Goal: Task Accomplishment & Management: Manage account settings

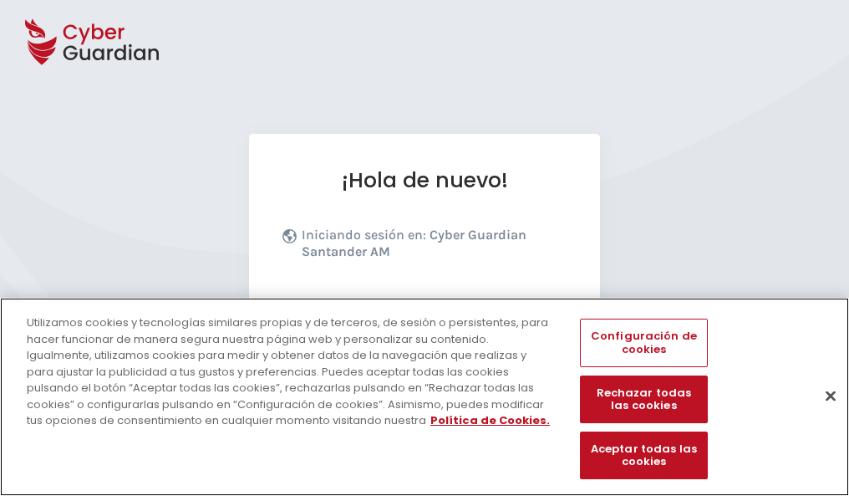
scroll to position [205, 0]
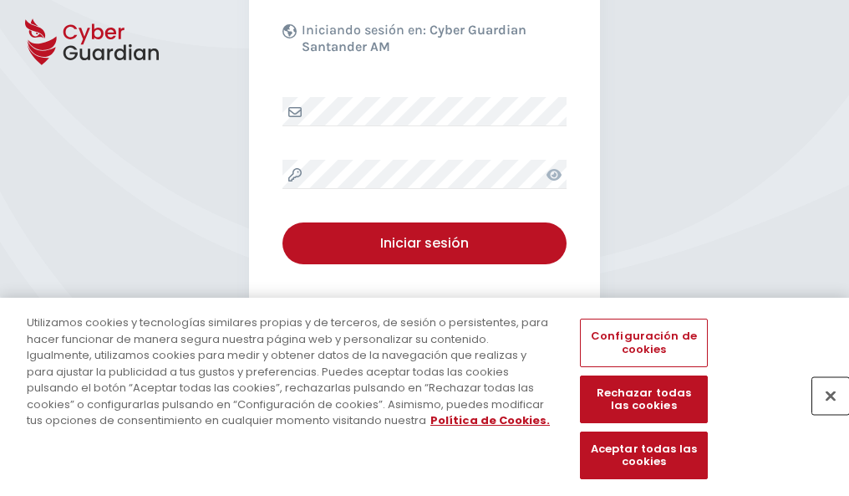
click at [822, 413] on button "Cerrar" at bounding box center [830, 395] width 37 height 37
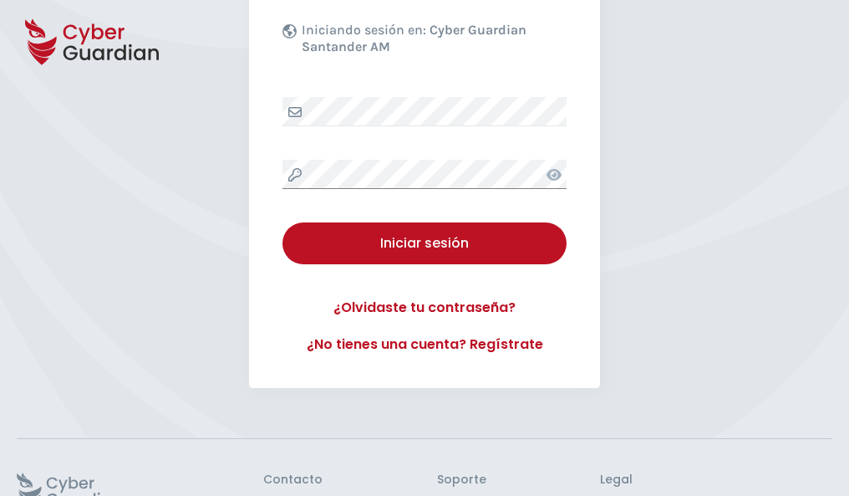
scroll to position [325, 0]
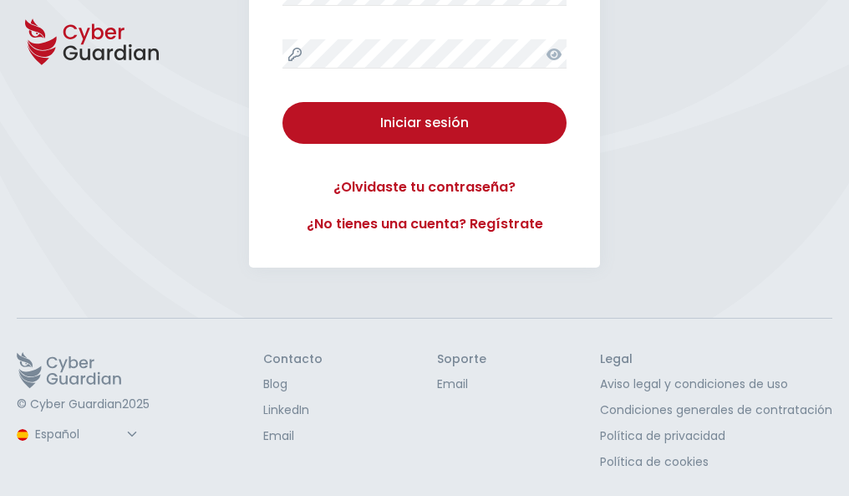
click at [282, 102] on button "Iniciar sesión" at bounding box center [424, 123] width 284 height 42
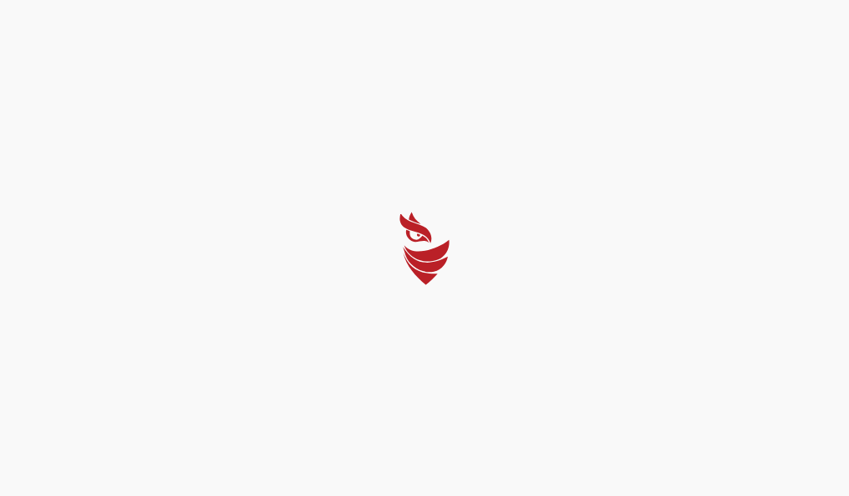
scroll to position [0, 0]
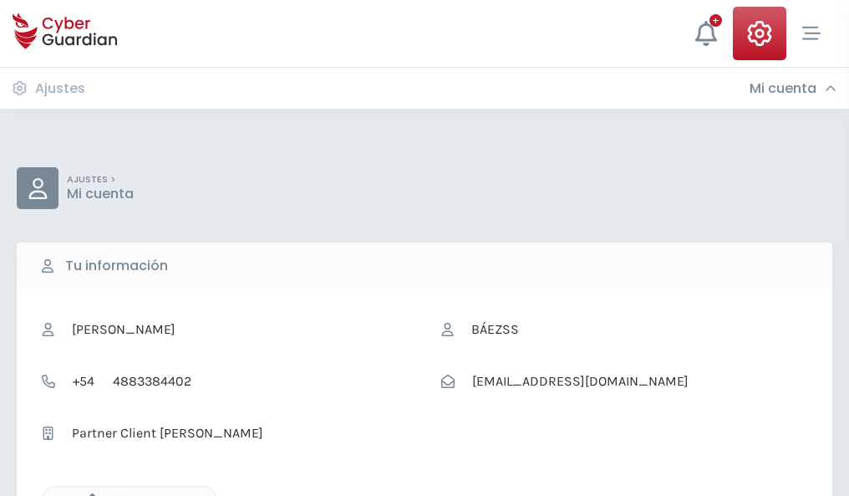
click at [88, 494] on icon "button" at bounding box center [88, 500] width 14 height 14
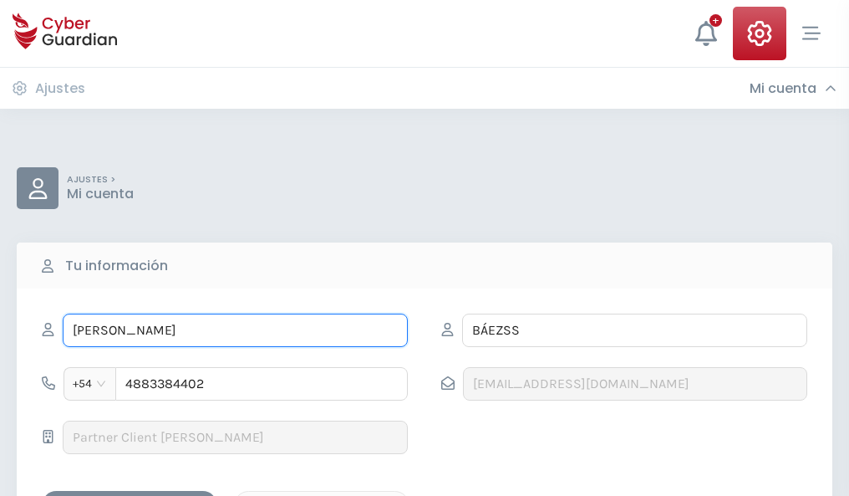
click at [235, 330] on input "MARÍA PILARSS" at bounding box center [235, 329] width 345 height 33
type input "M"
type input "Eugenia"
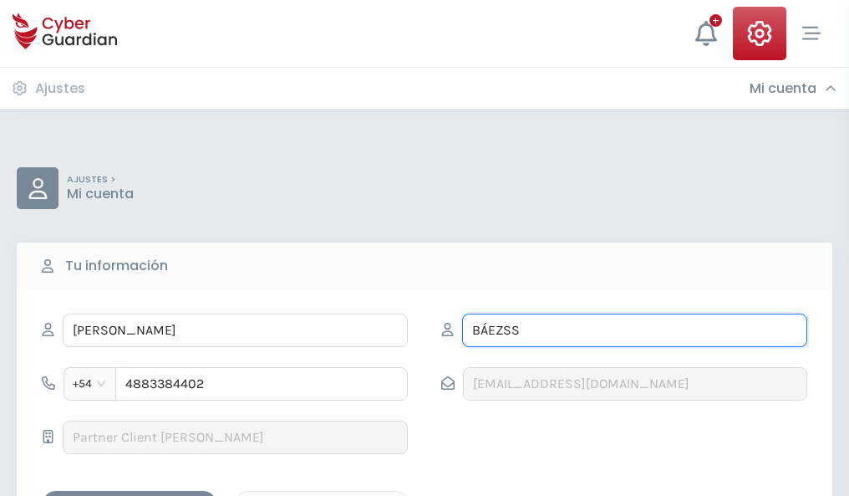
click at [634, 330] on input "BÁEZSS" at bounding box center [634, 329] width 345 height 33
type input "B"
type input "Román"
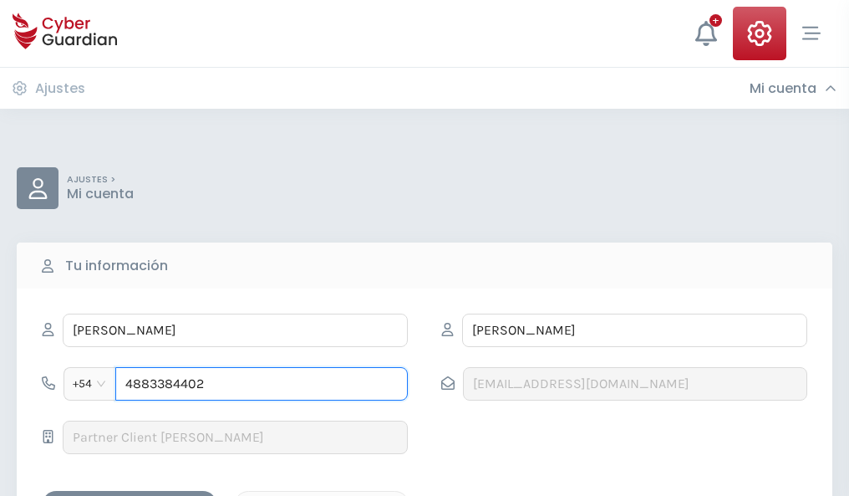
click at [262, 384] on input "4883384402" at bounding box center [261, 383] width 292 height 33
type input "4"
type input "4875498709"
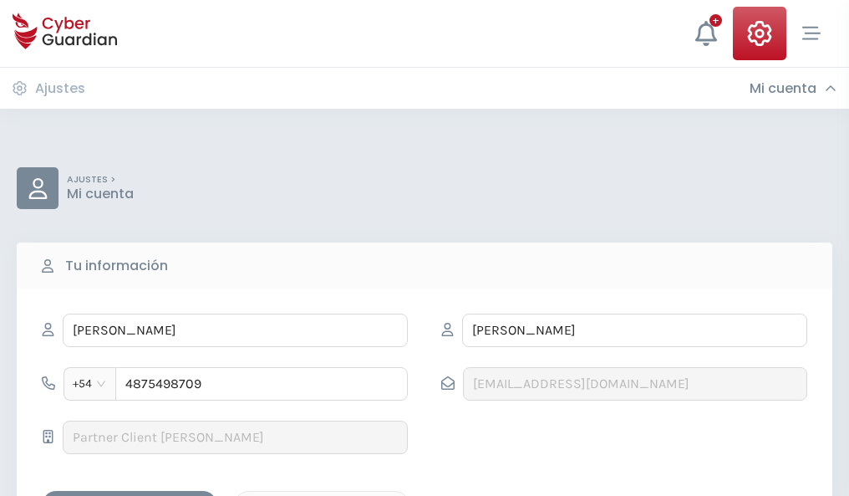
click at [130, 495] on div "Guardar cambios" at bounding box center [129, 505] width 150 height 21
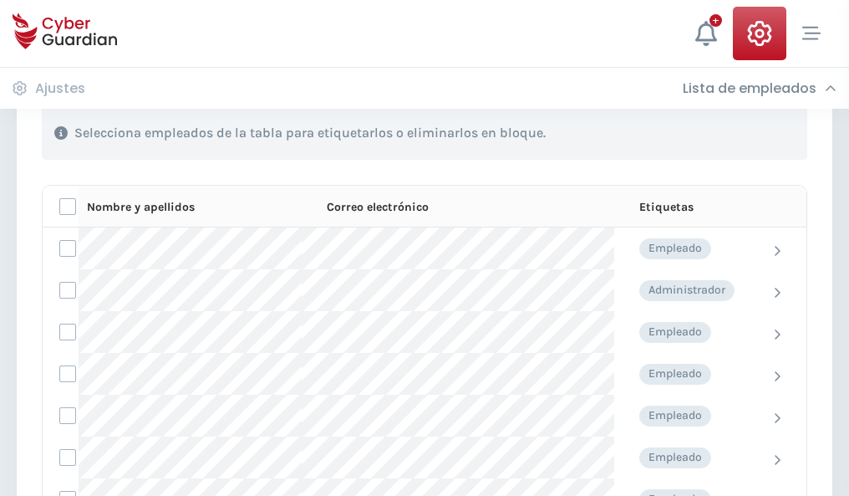
scroll to position [715, 0]
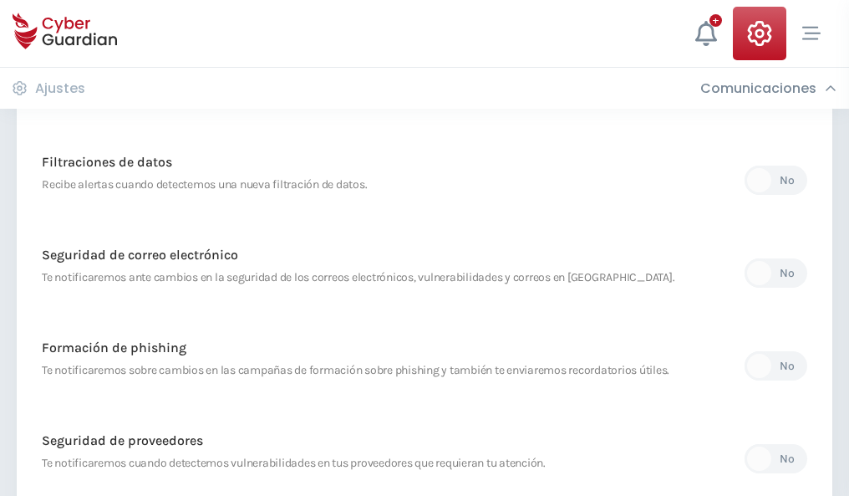
scroll to position [880, 0]
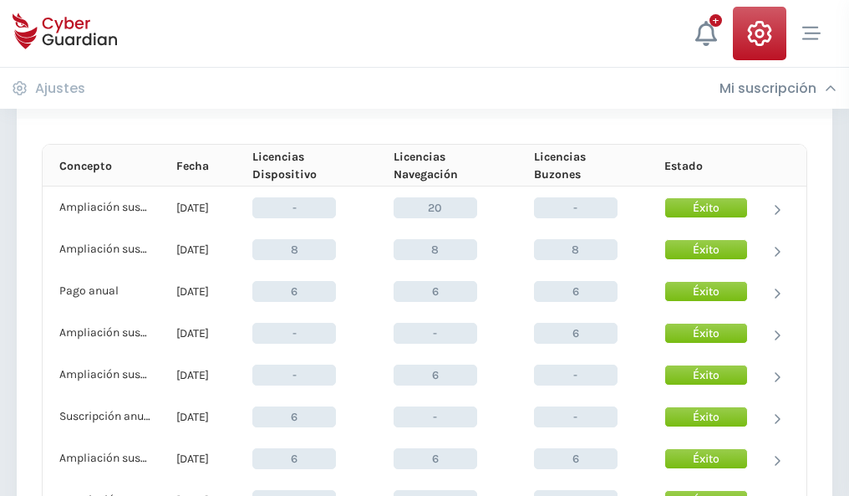
scroll to position [716, 0]
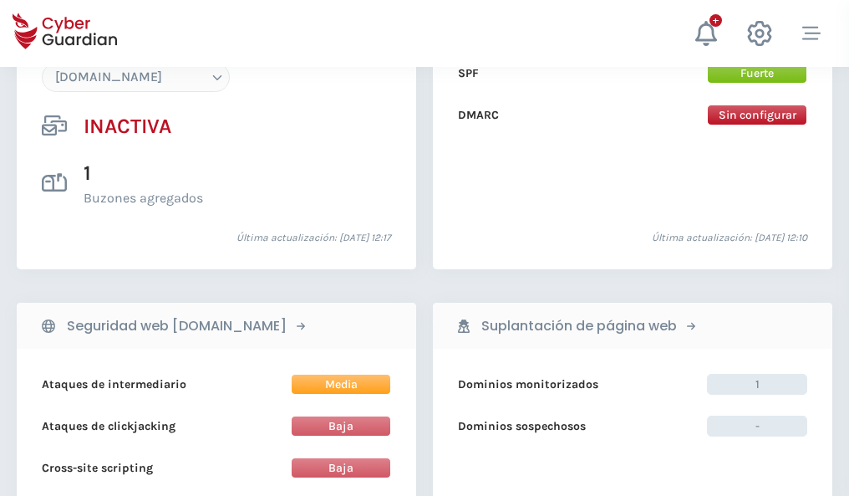
scroll to position [1573, 0]
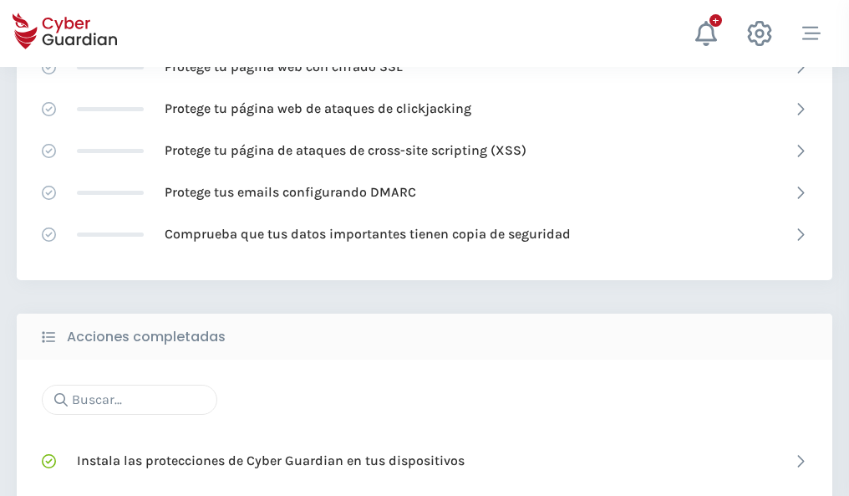
scroll to position [1113, 0]
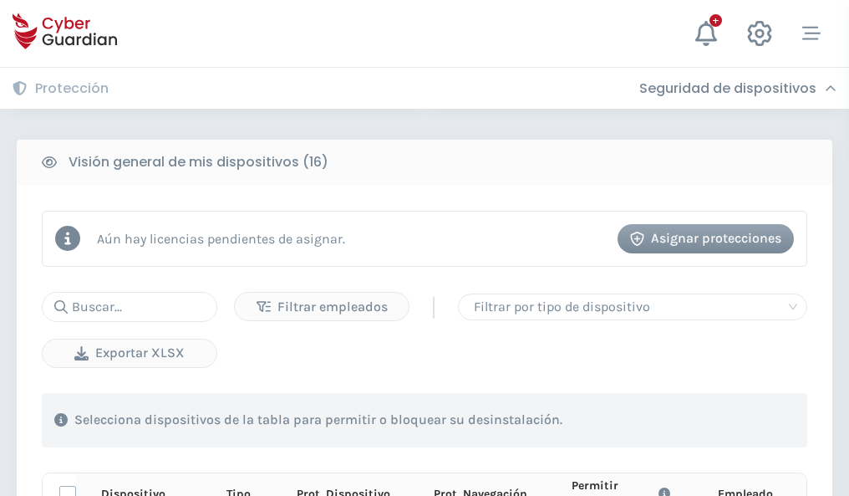
scroll to position [1476, 0]
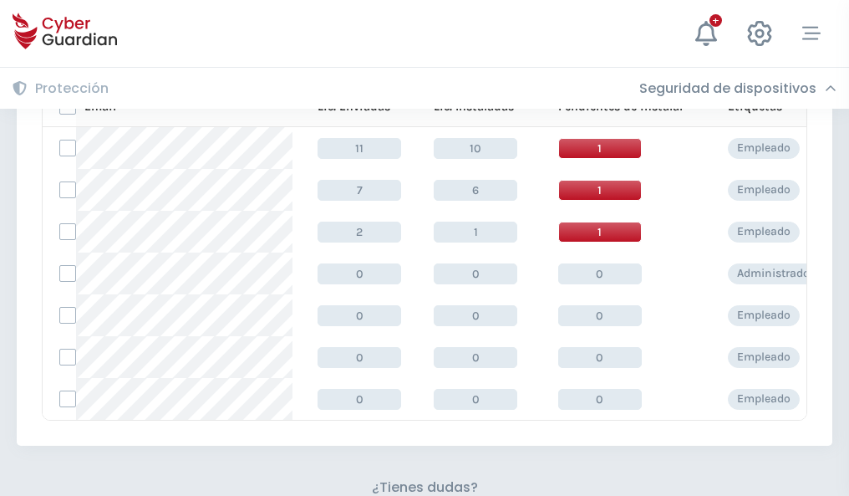
scroll to position [734, 0]
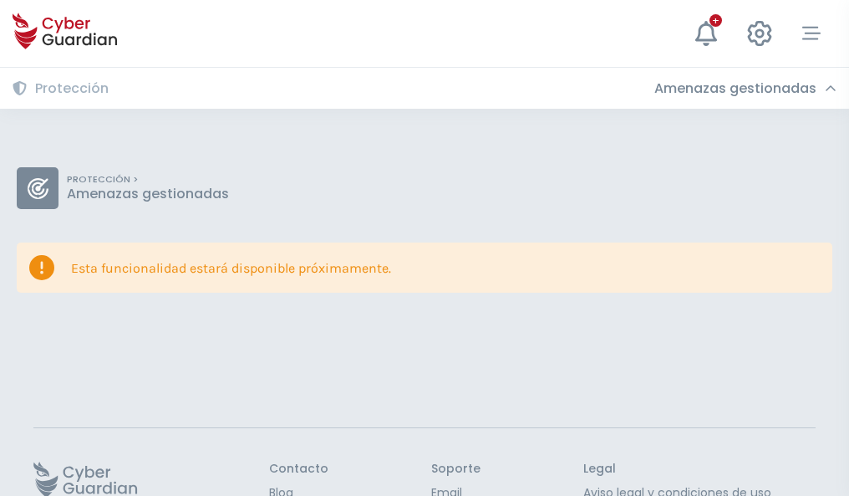
scroll to position [109, 0]
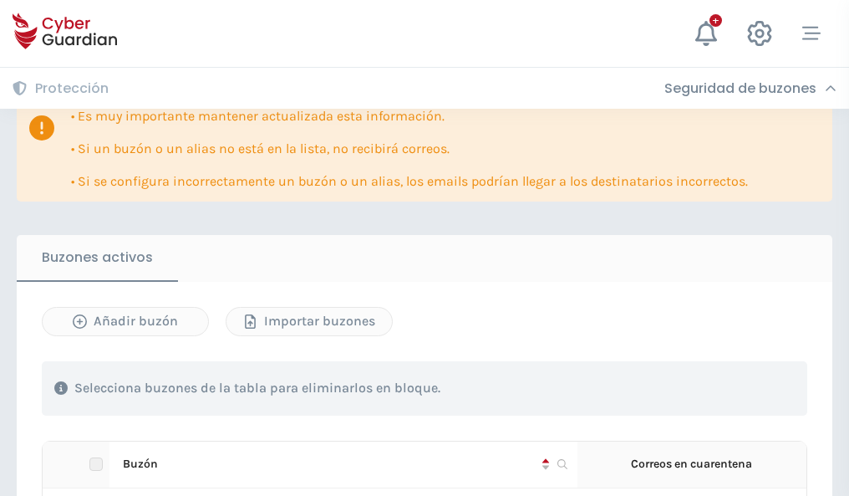
scroll to position [1019, 0]
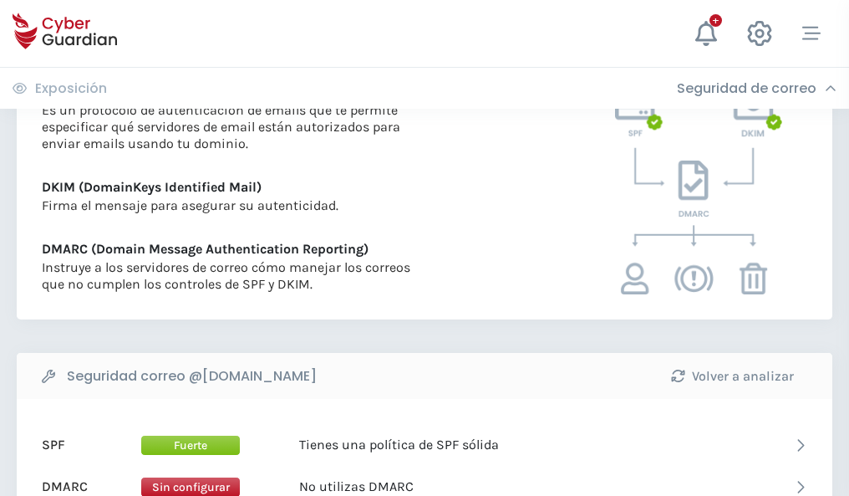
scroll to position [902, 0]
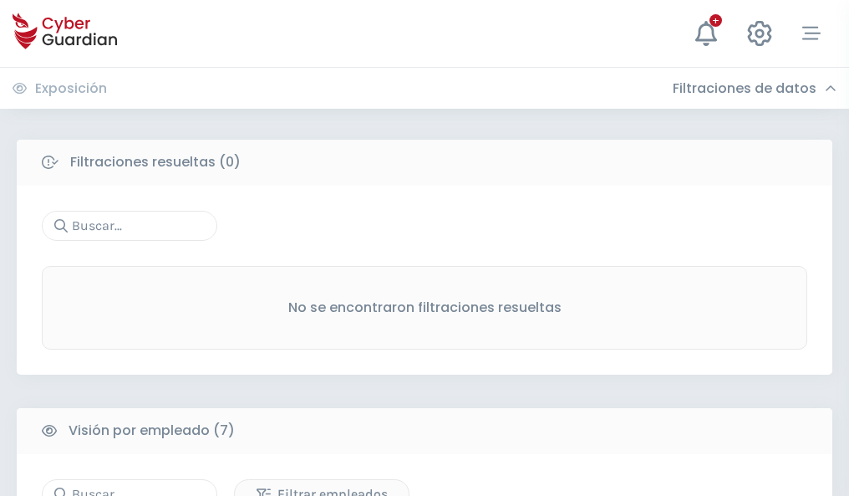
scroll to position [1382, 0]
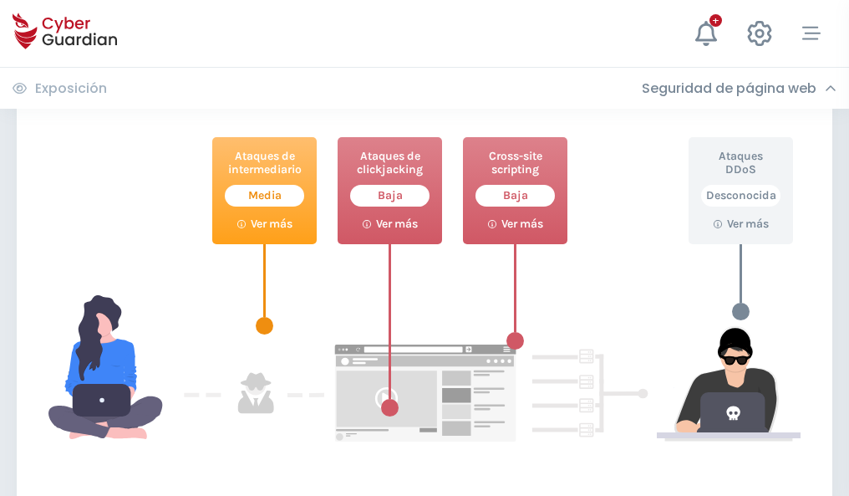
scroll to position [910, 0]
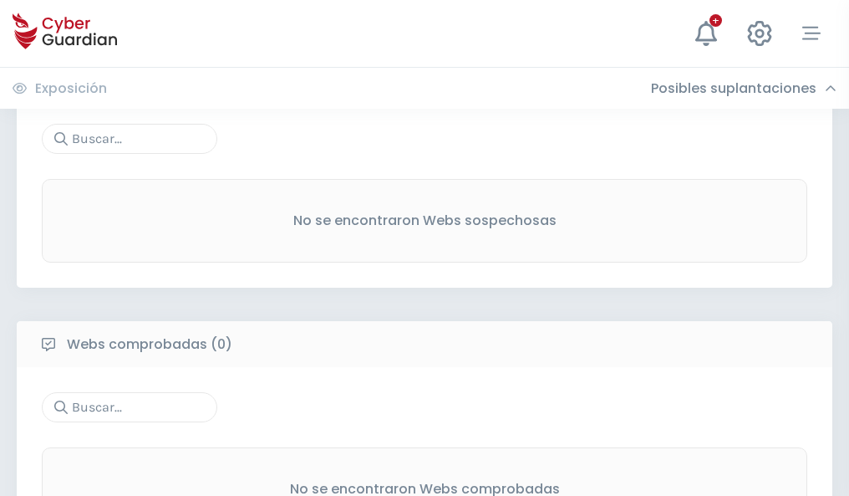
scroll to position [874, 0]
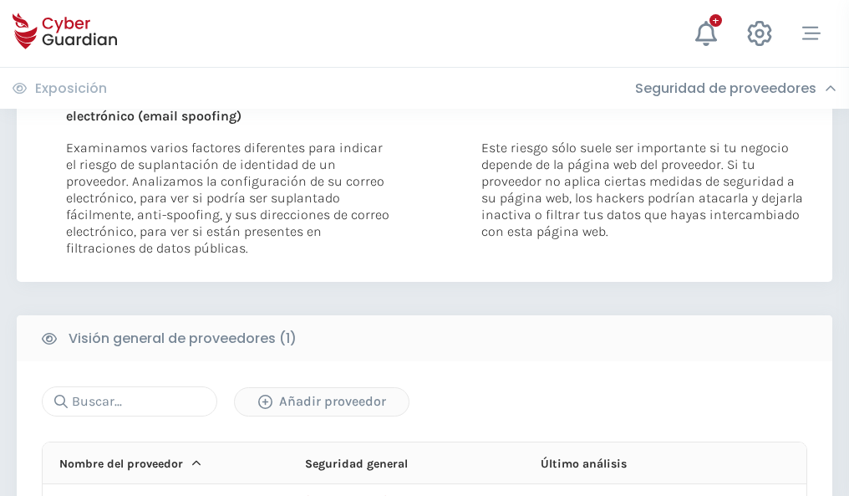
scroll to position [868, 0]
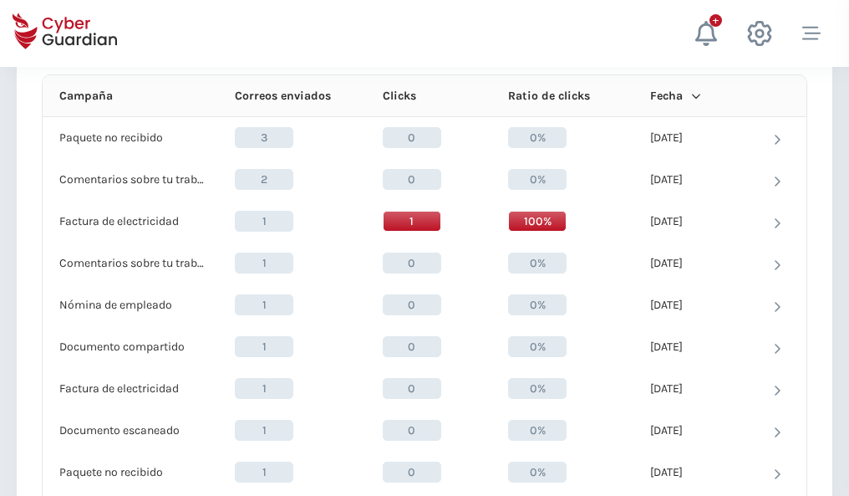
scroll to position [1498, 0]
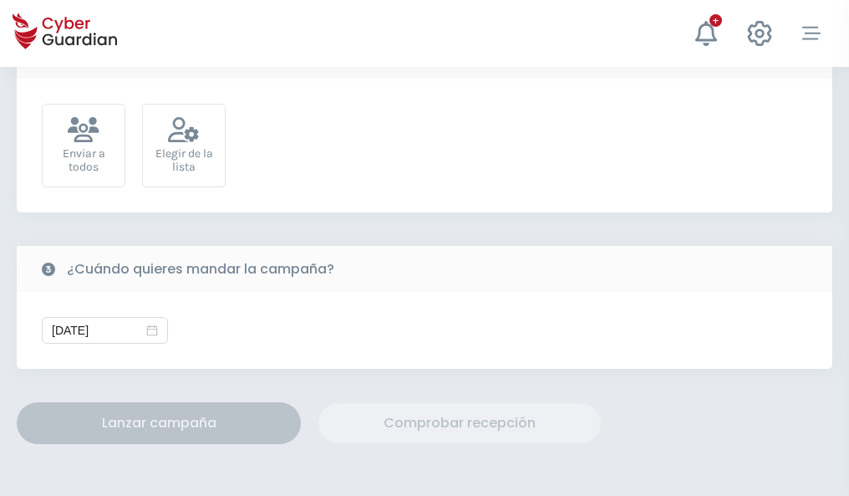
scroll to position [612, 0]
